Goal: Check status: Check status

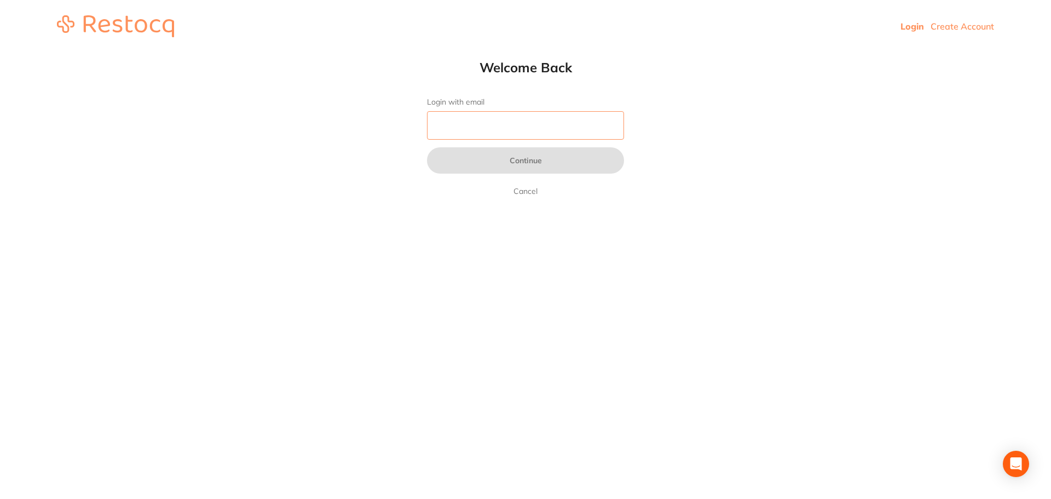
click at [512, 121] on input "Login with email" at bounding box center [525, 125] width 197 height 28
type input "[EMAIL_ADDRESS][DOMAIN_NAME]"
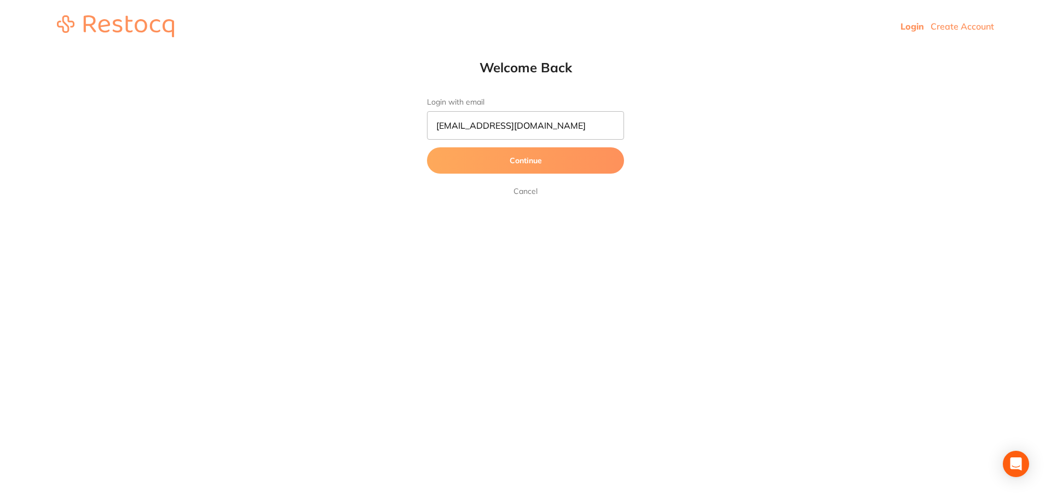
click at [525, 161] on button "Continue" at bounding box center [525, 160] width 197 height 26
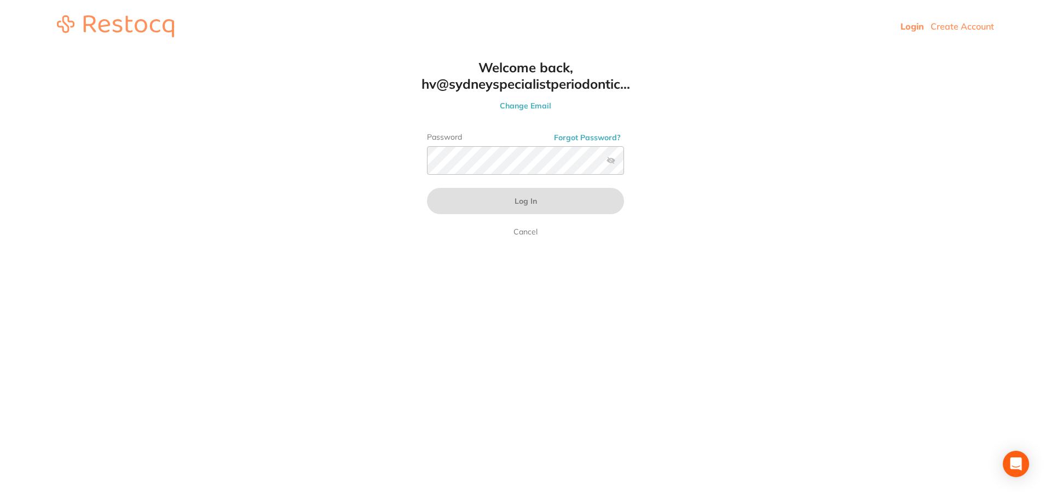
click at [613, 162] on label at bounding box center [610, 160] width 9 height 9
click at [624, 164] on input "checkbox" at bounding box center [624, 164] width 0 height 0
click at [506, 201] on button "Log In" at bounding box center [525, 201] width 197 height 26
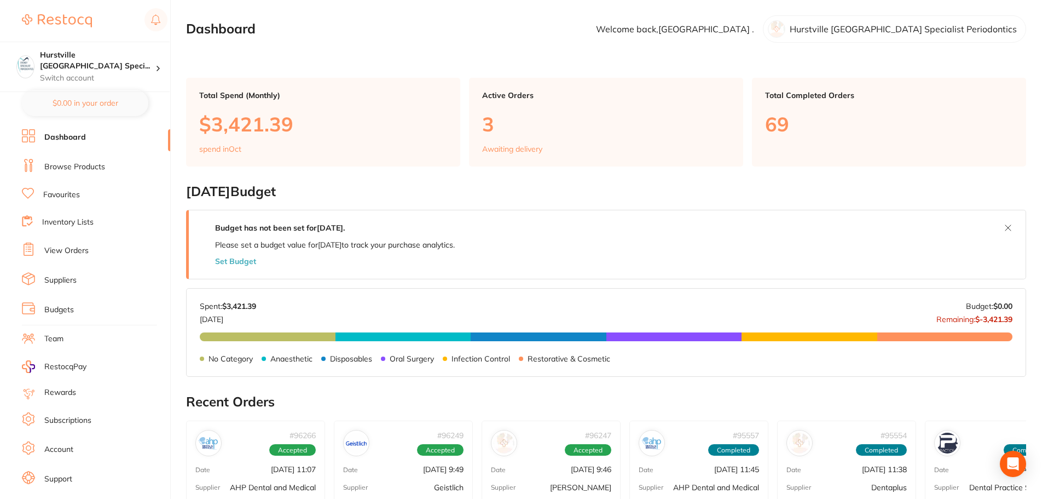
click at [80, 250] on link "View Orders" at bounding box center [66, 250] width 44 height 11
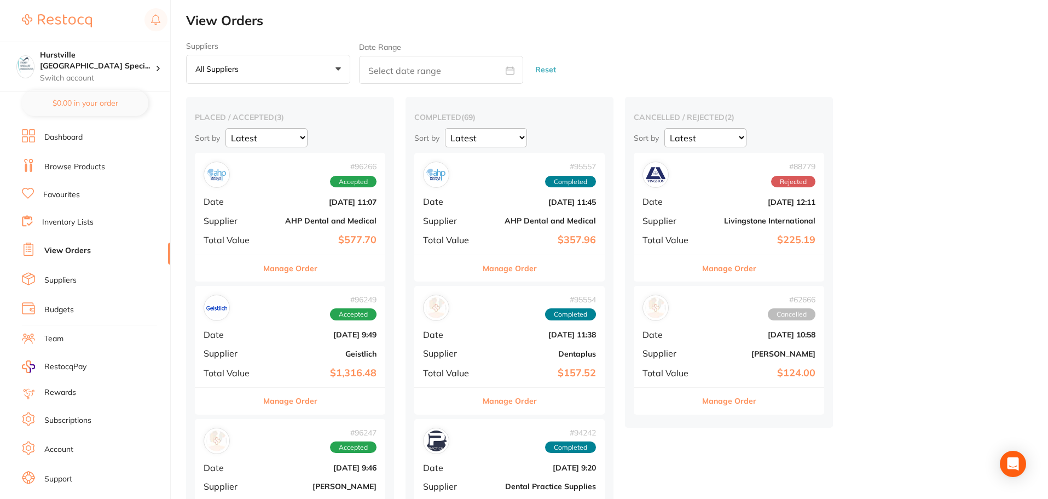
click at [82, 247] on link "View Orders" at bounding box center [67, 250] width 47 height 11
click at [79, 251] on link "View Orders" at bounding box center [67, 250] width 47 height 11
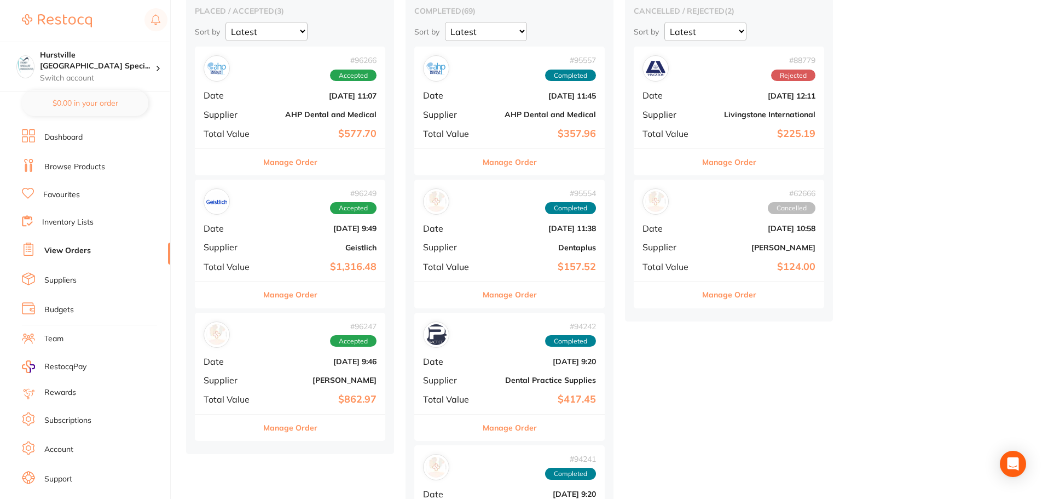
scroll to position [109, 0]
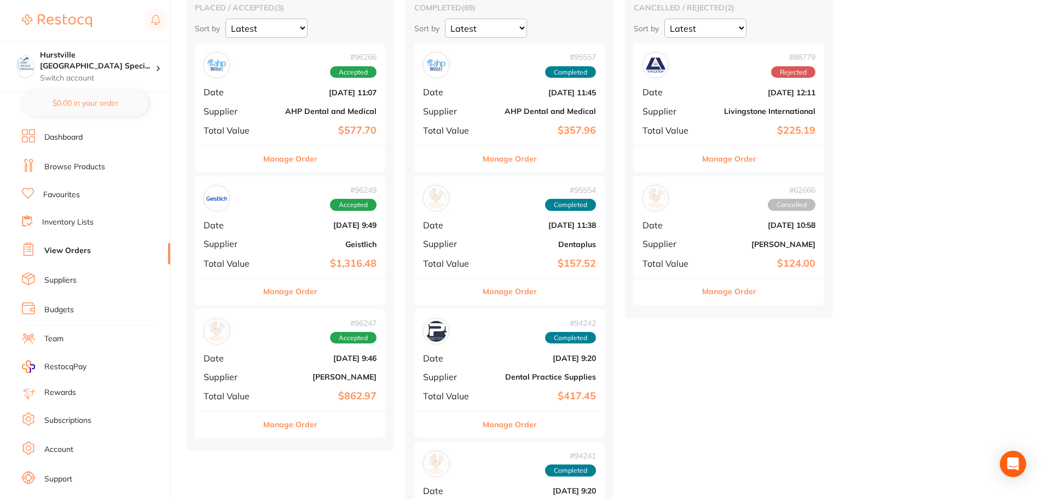
click at [295, 156] on button "Manage Order" at bounding box center [290, 159] width 54 height 26
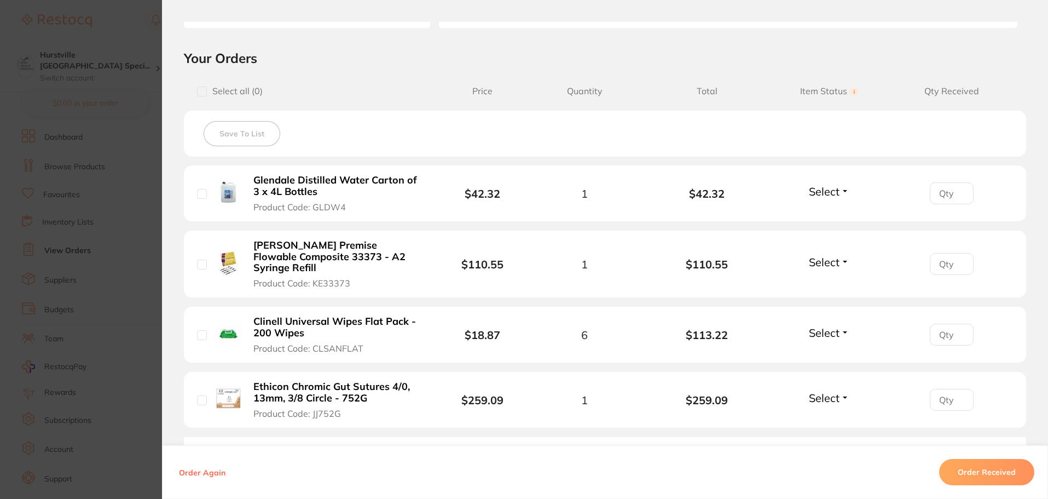
scroll to position [274, 0]
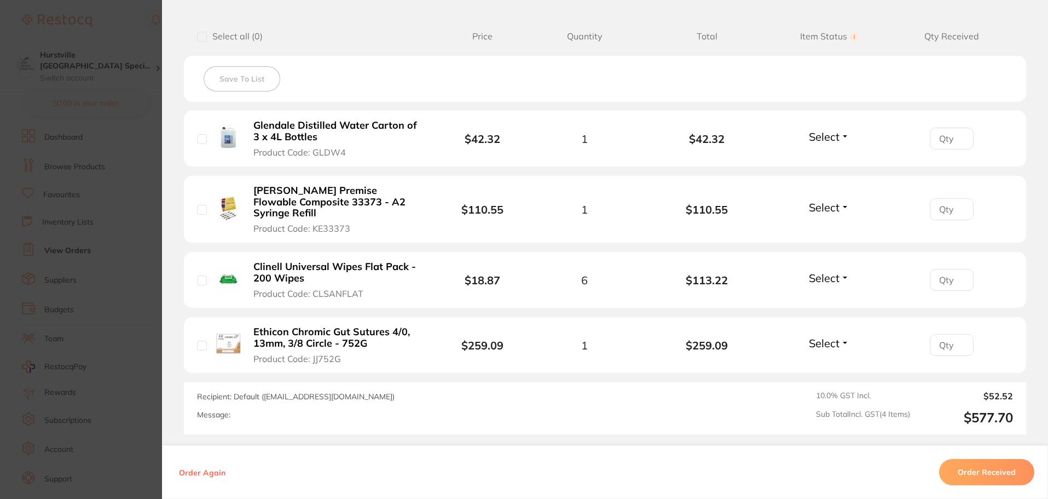
click at [966, 465] on button "Order Received" at bounding box center [986, 472] width 95 height 26
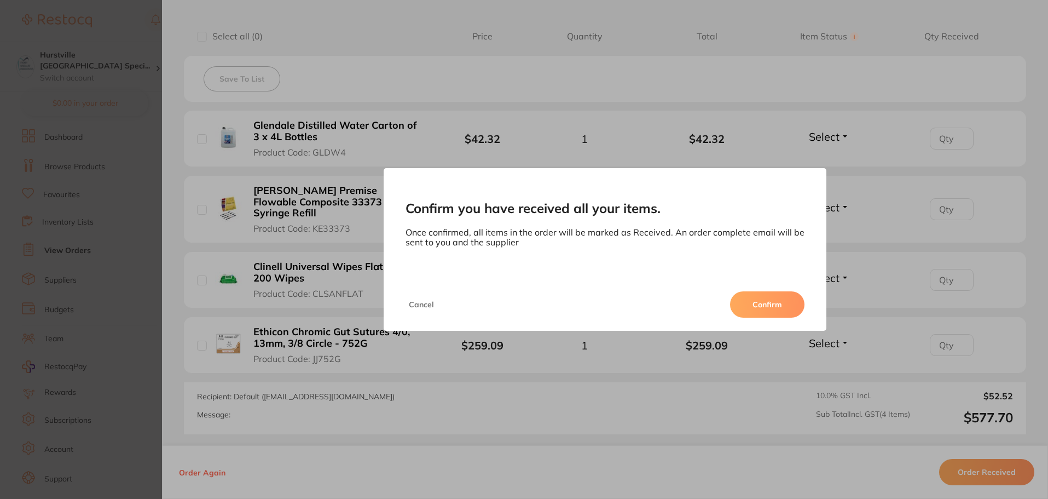
click at [751, 302] on button "Confirm" at bounding box center [767, 304] width 74 height 26
